Goal: Information Seeking & Learning: Find specific fact

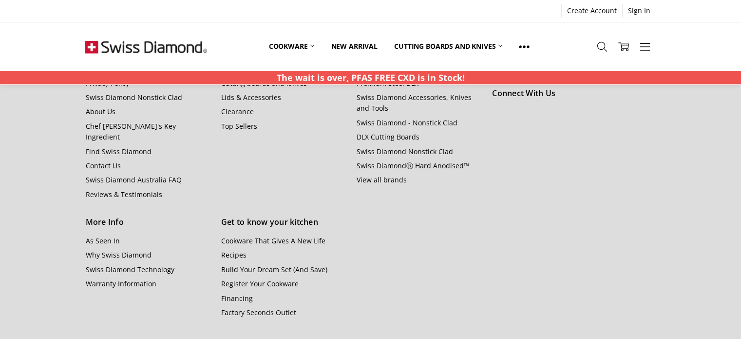
scroll to position [1167, 0]
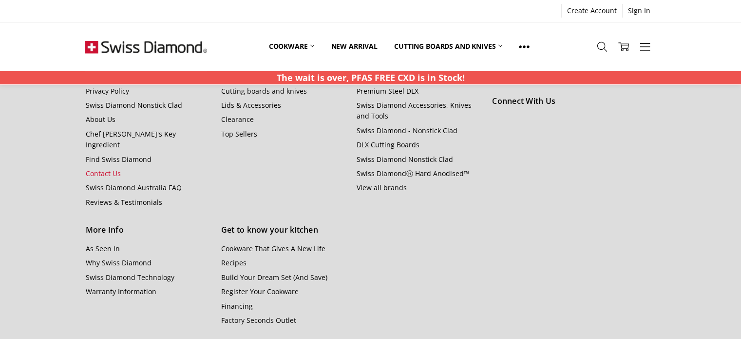
click at [101, 169] on link "Contact Us" at bounding box center [102, 173] width 35 height 9
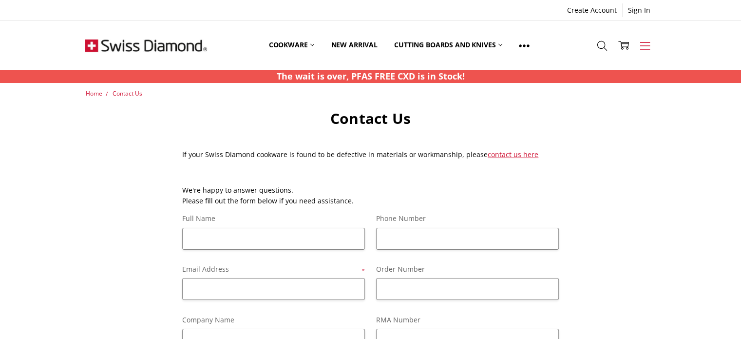
click at [643, 44] on icon at bounding box center [645, 45] width 11 height 11
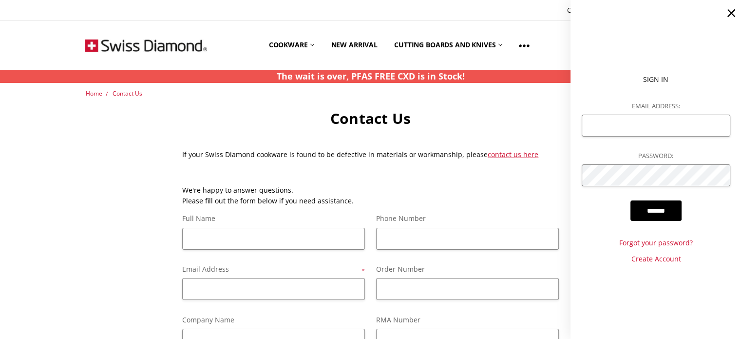
click at [733, 12] on use at bounding box center [731, 13] width 8 height 8
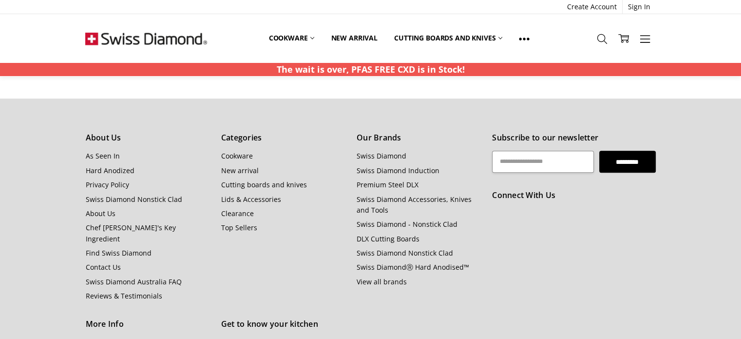
scroll to position [489, 0]
click at [243, 200] on link "Lids & Accessories" at bounding box center [251, 197] width 60 height 9
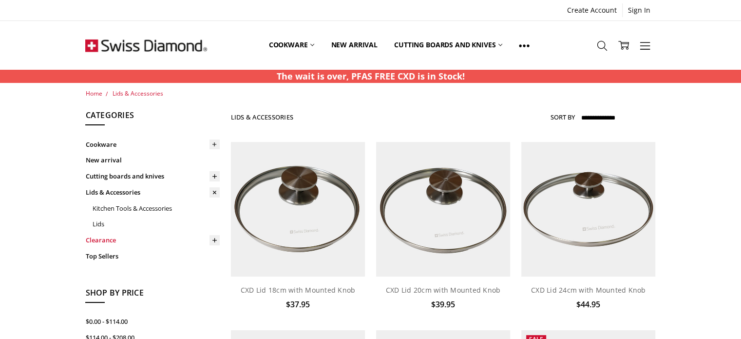
click at [98, 241] on link "Clearance" at bounding box center [152, 240] width 134 height 16
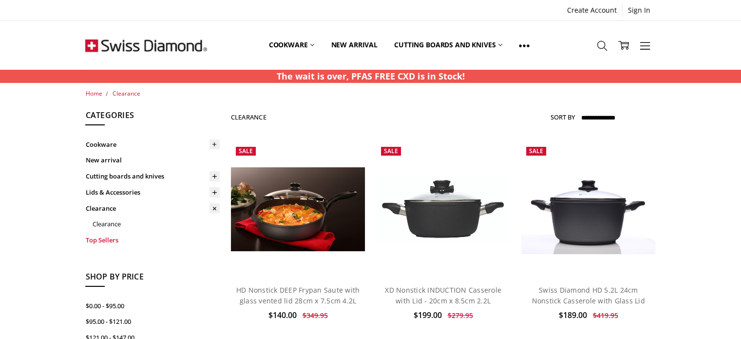
click at [99, 239] on link "Top Sellers" at bounding box center [152, 240] width 134 height 16
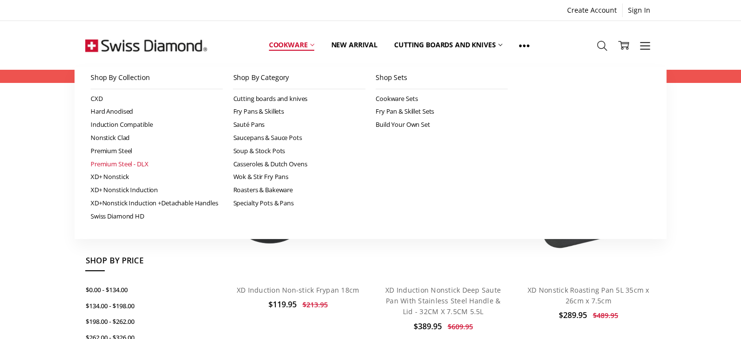
click at [110, 163] on link "Premium Steel - DLX" at bounding box center [157, 163] width 133 height 13
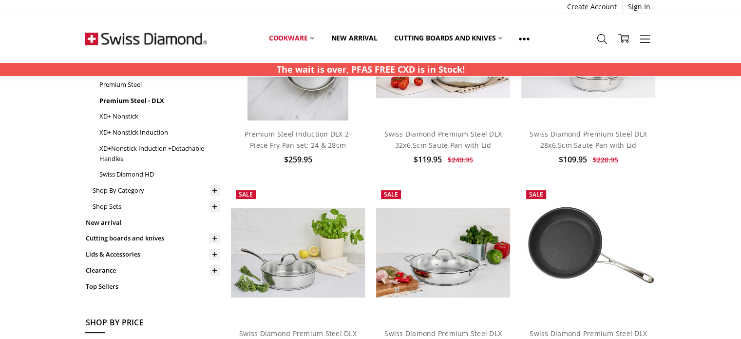
scroll to position [152, 0]
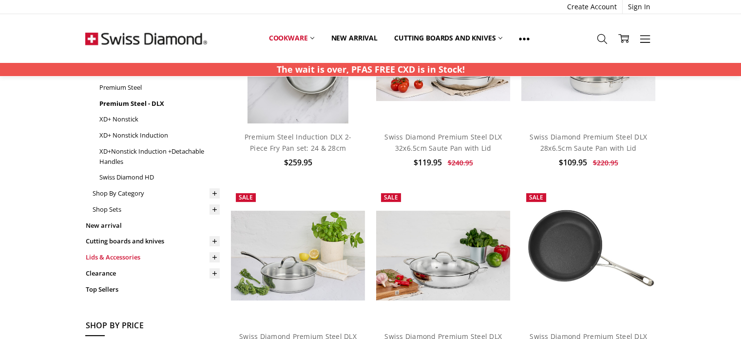
click at [116, 257] on link "Lids & Accessories" at bounding box center [152, 257] width 134 height 16
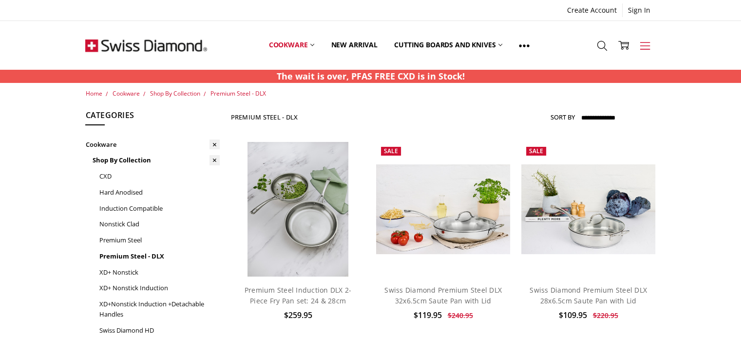
click at [645, 45] on use at bounding box center [645, 45] width 10 height 7
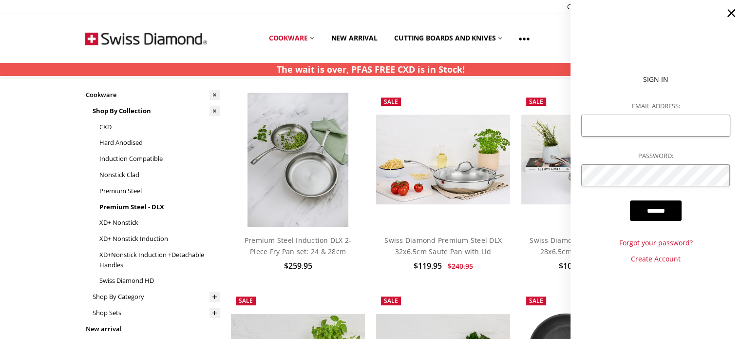
scroll to position [3, 0]
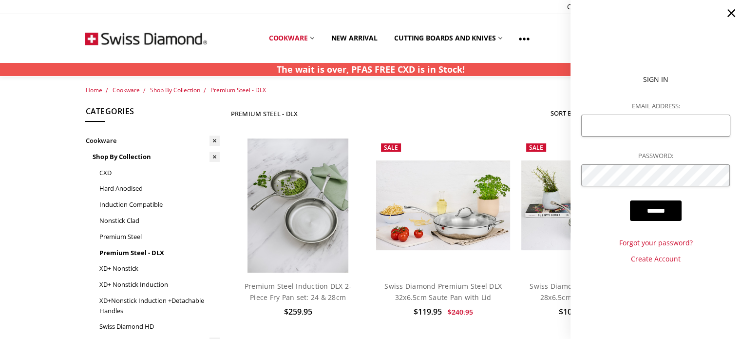
click at [734, 13] on icon at bounding box center [731, 13] width 14 height 14
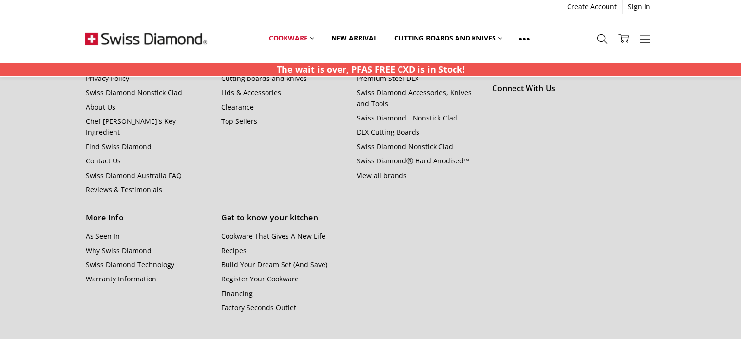
scroll to position [1849, 0]
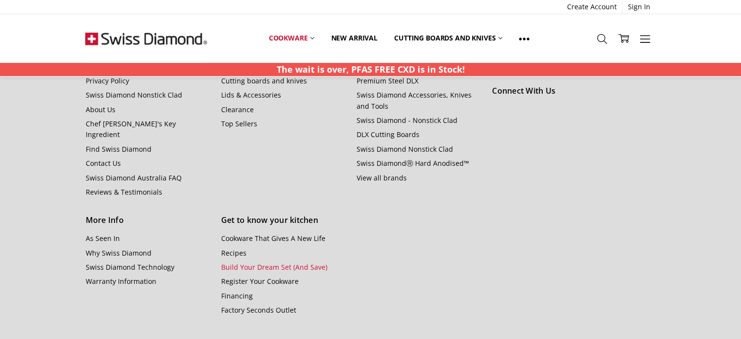
click at [286, 262] on link "Build Your Dream Set (And Save)" at bounding box center [274, 266] width 106 height 9
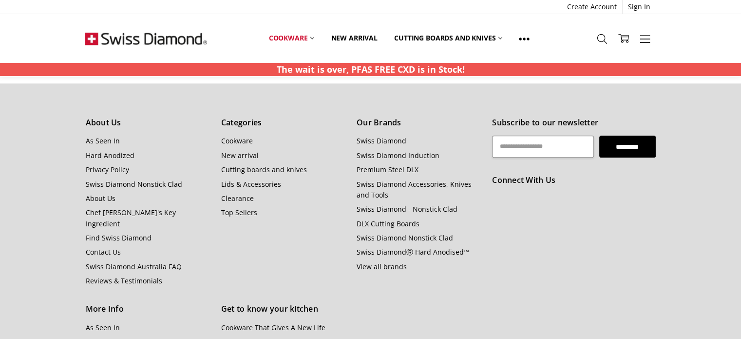
scroll to position [940, 0]
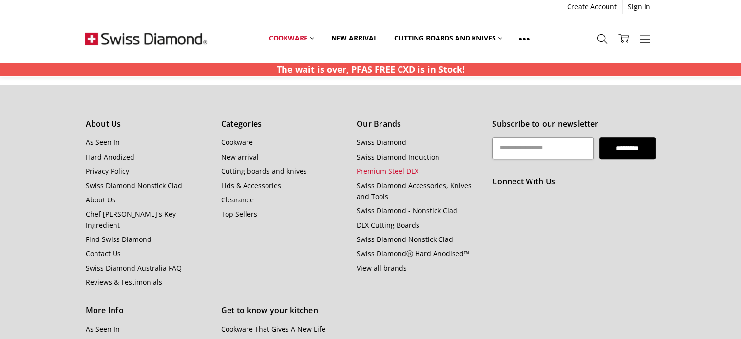
click at [381, 169] on link "Premium Steel DLX" at bounding box center [388, 170] width 62 height 9
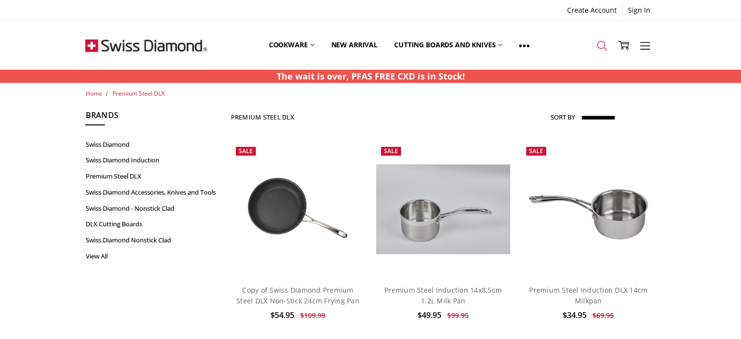
click at [602, 43] on icon at bounding box center [602, 45] width 11 height 11
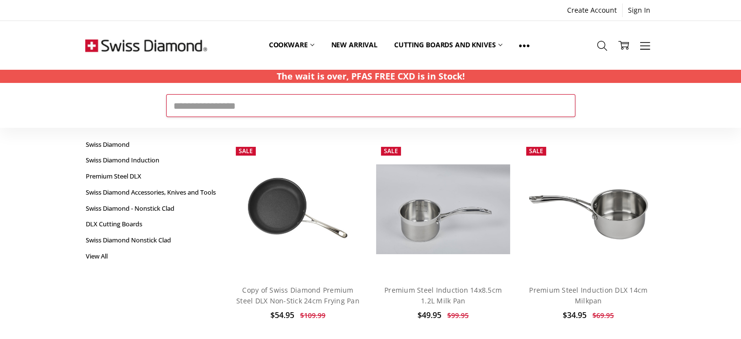
click at [278, 104] on input "Search" at bounding box center [370, 105] width 409 height 22
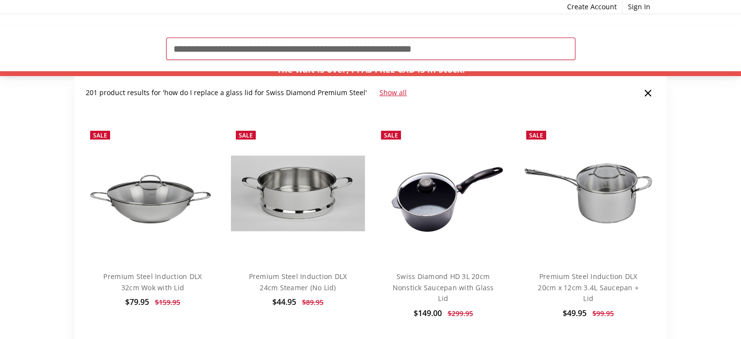
scroll to position [59, 0]
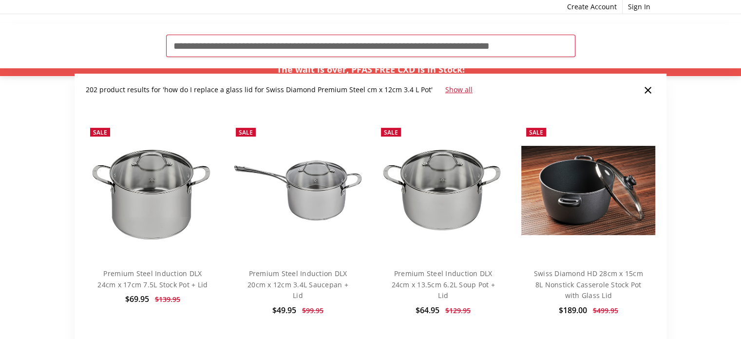
drag, startPoint x: 178, startPoint y: 48, endPoint x: 172, endPoint y: 48, distance: 6.3
click at [172, 48] on input "**********" at bounding box center [370, 46] width 409 height 22
click at [385, 46] on input "**********" at bounding box center [370, 46] width 409 height 22
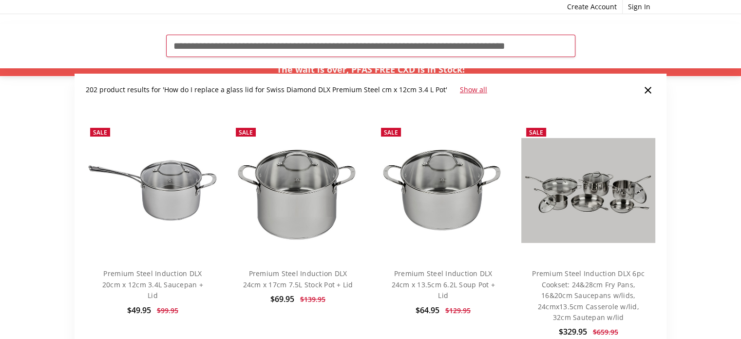
drag, startPoint x: 402, startPoint y: 46, endPoint x: 387, endPoint y: 50, distance: 15.5
click at [387, 50] on input "**********" at bounding box center [370, 46] width 409 height 22
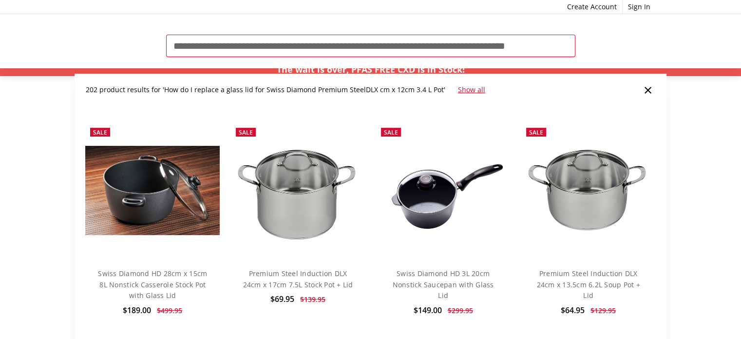
click at [454, 49] on input "**********" at bounding box center [370, 46] width 409 height 22
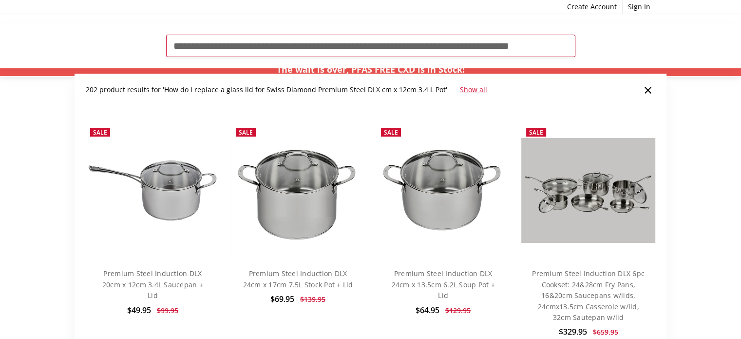
click at [477, 49] on input "**********" at bounding box center [370, 46] width 409 height 22
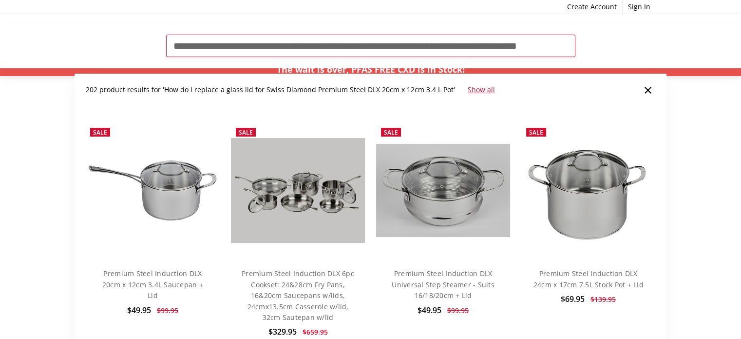
click at [564, 50] on input "**********" at bounding box center [370, 46] width 409 height 22
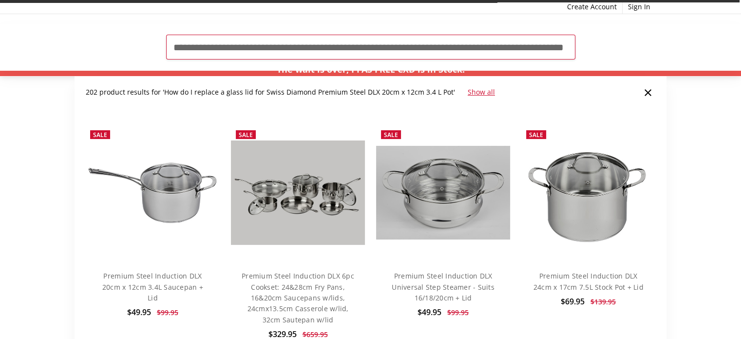
scroll to position [0, 27]
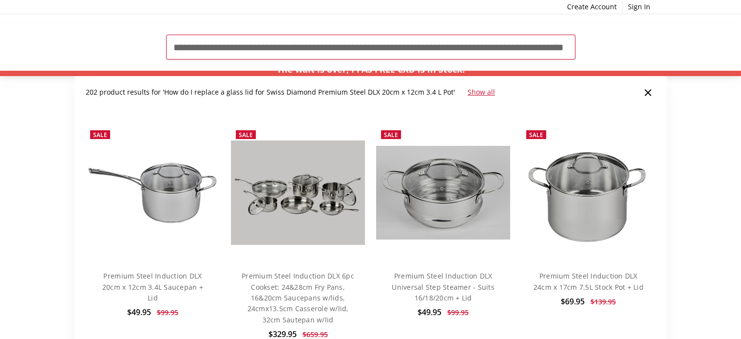
click at [542, 47] on input "**********" at bounding box center [370, 47] width 409 height 25
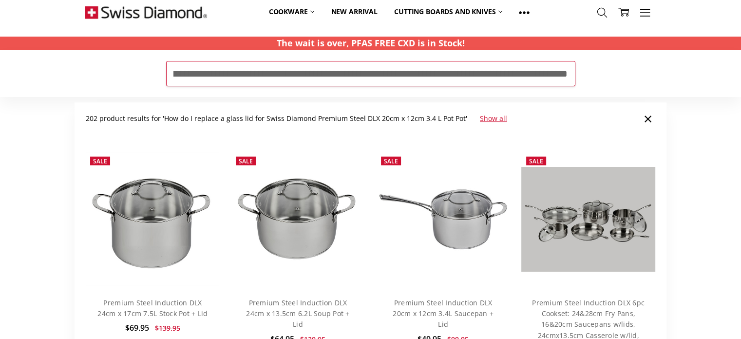
scroll to position [0, 0]
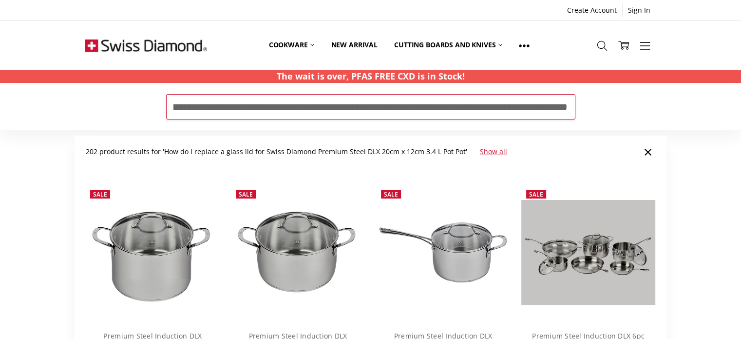
type input "**********"
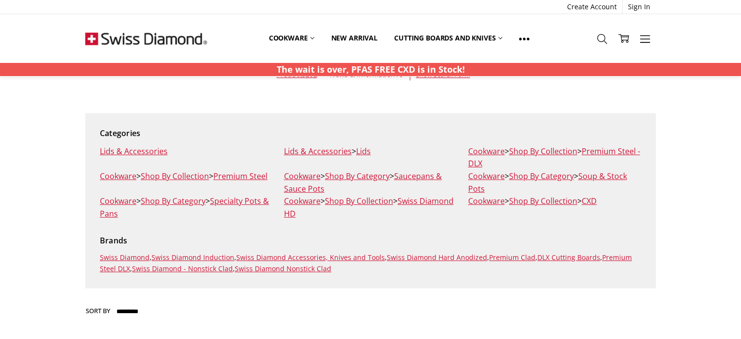
scroll to position [147, 0]
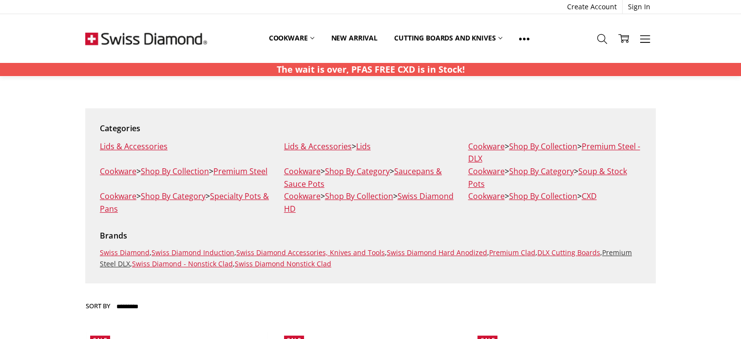
click at [114, 265] on link "Premium Steel DLX" at bounding box center [366, 257] width 532 height 20
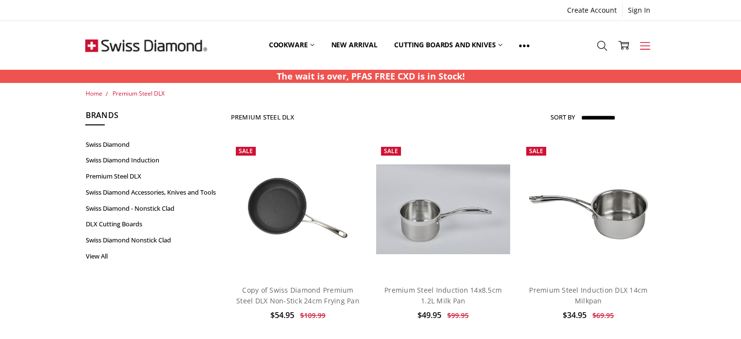
click at [645, 47] on icon at bounding box center [645, 45] width 11 height 11
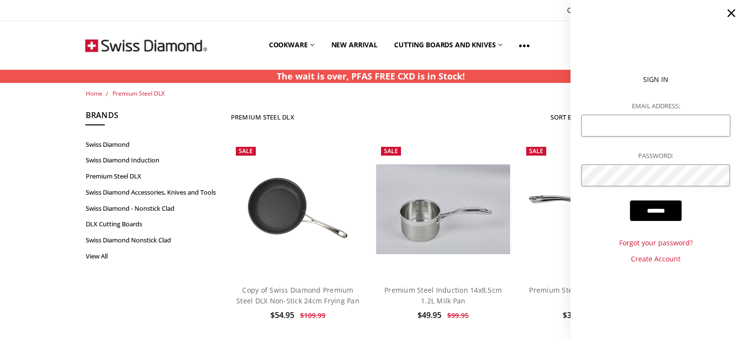
click at [733, 13] on icon at bounding box center [731, 13] width 14 height 14
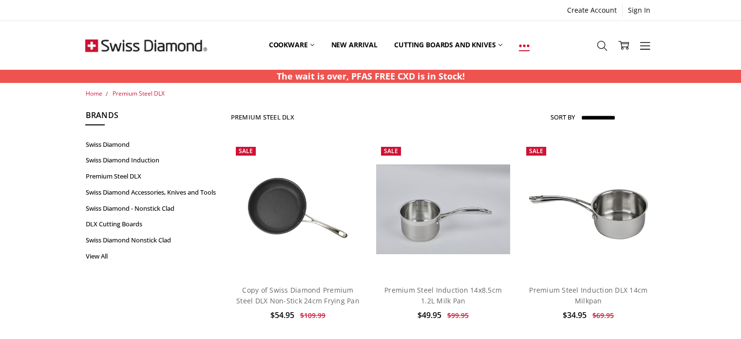
click at [524, 51] on link at bounding box center [524, 45] width 27 height 44
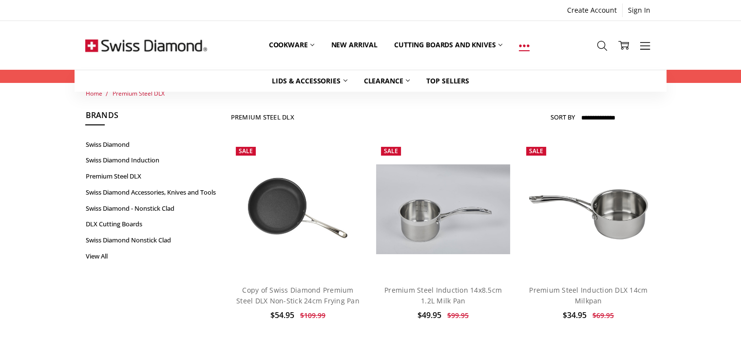
click at [524, 51] on link at bounding box center [524, 45] width 27 height 44
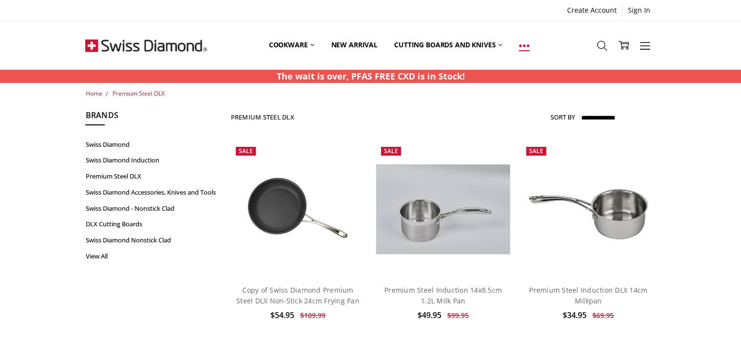
click at [524, 51] on link at bounding box center [524, 45] width 27 height 44
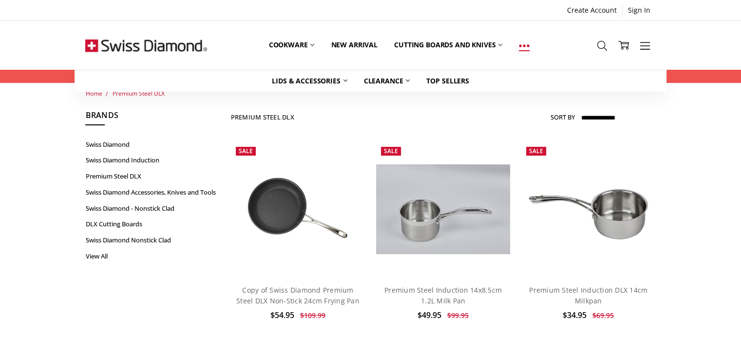
click at [524, 51] on link at bounding box center [524, 45] width 27 height 44
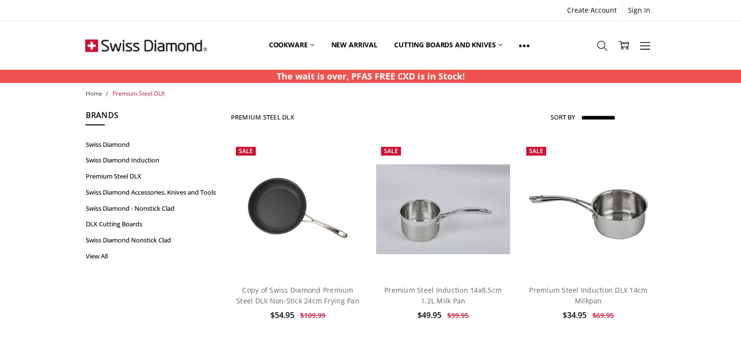
click at [95, 92] on span "Home" at bounding box center [93, 93] width 17 height 8
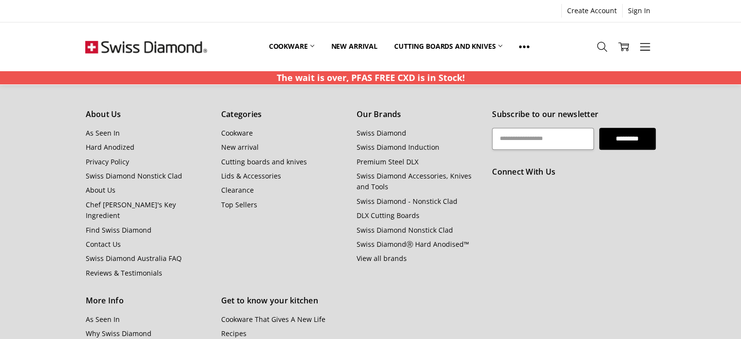
scroll to position [1110, 0]
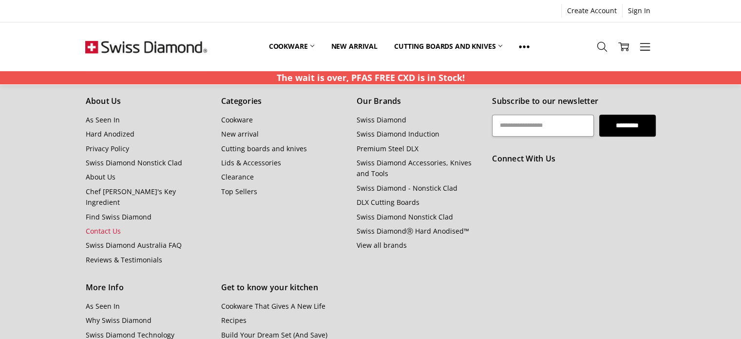
click at [109, 226] on link "Contact Us" at bounding box center [102, 230] width 35 height 9
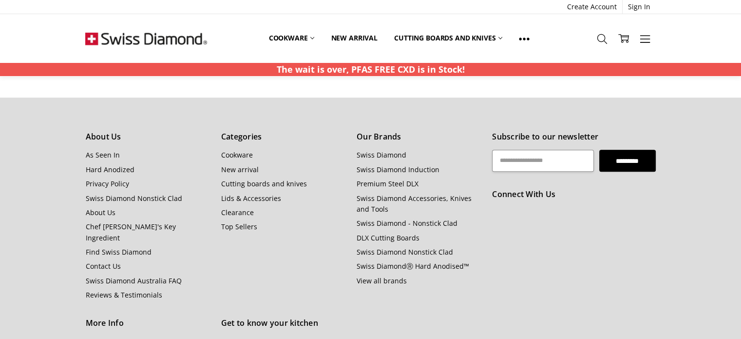
scroll to position [487, 0]
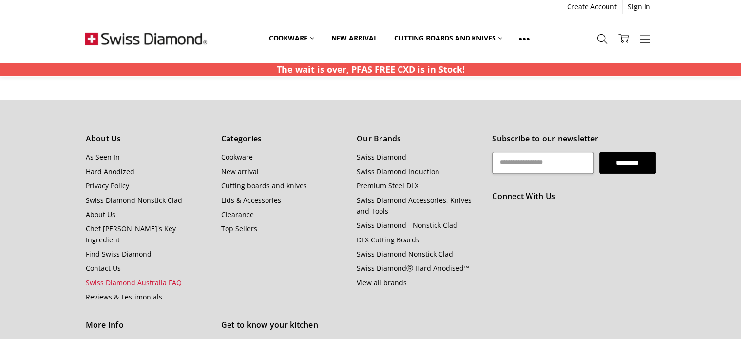
click at [134, 278] on link "Swiss Diamond Australia FAQ" at bounding box center [133, 282] width 96 height 9
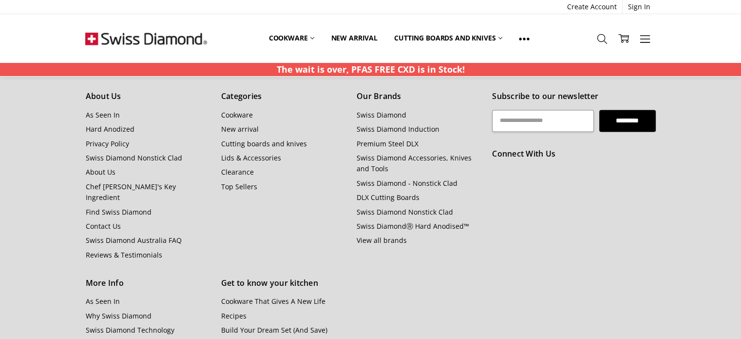
scroll to position [1462, 0]
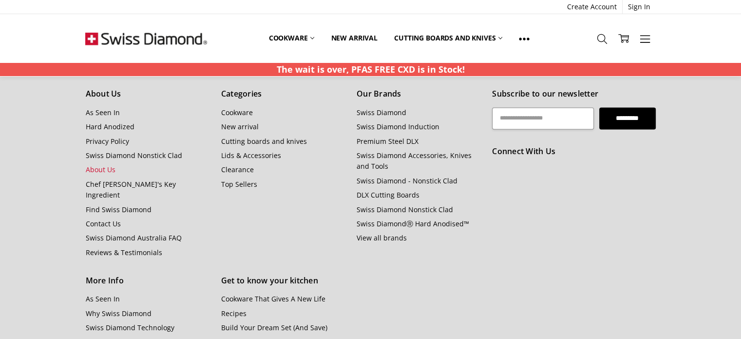
click at [102, 169] on link "About Us" at bounding box center [100, 169] width 30 height 9
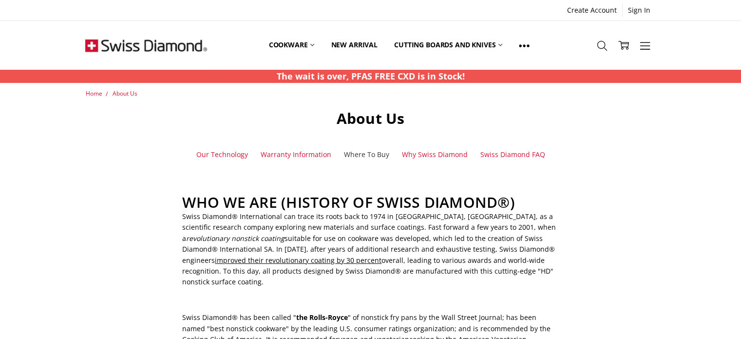
click at [363, 154] on link "Where To Buy" at bounding box center [365, 154] width 45 height 11
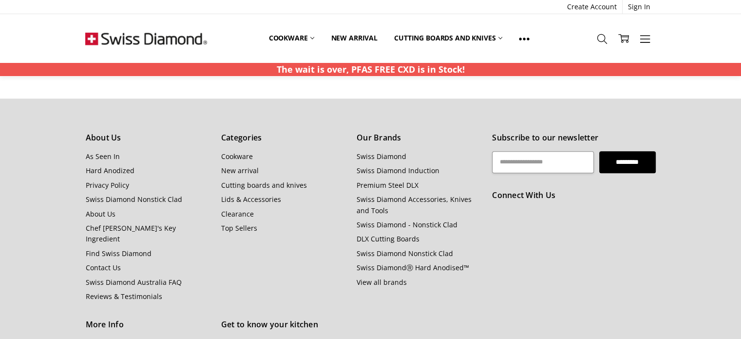
scroll to position [559, 0]
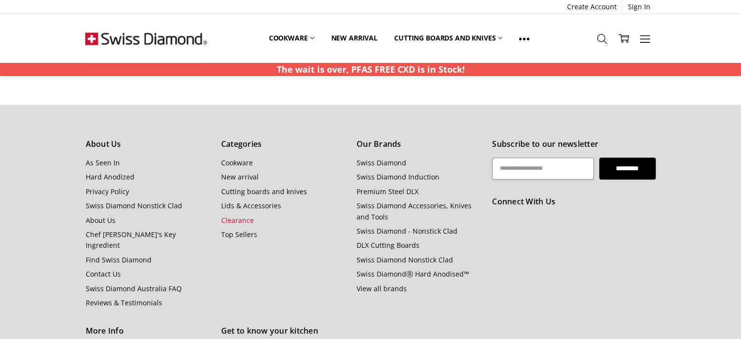
click at [234, 218] on link "Clearance" at bounding box center [237, 219] width 33 height 9
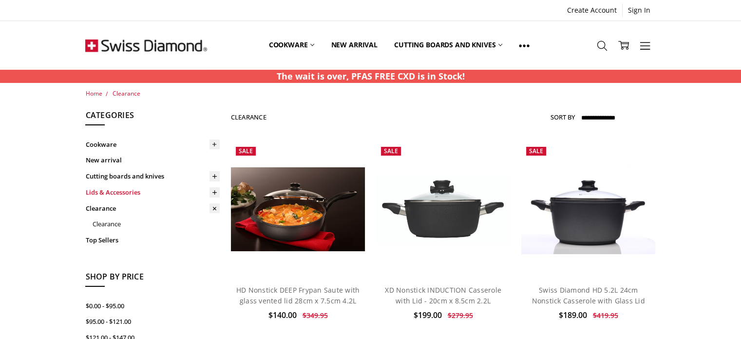
click at [136, 191] on link "Lids & Accessories" at bounding box center [152, 192] width 134 height 16
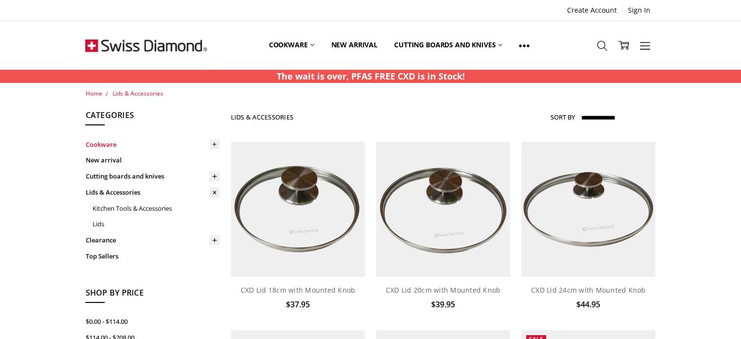
click at [101, 145] on link "Cookware" at bounding box center [152, 144] width 134 height 16
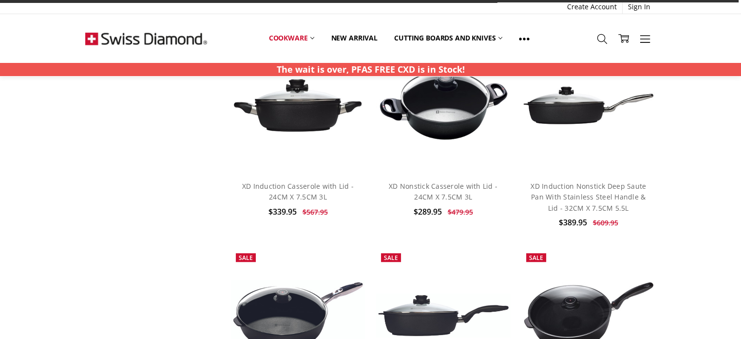
scroll to position [8011, 0]
